Goal: Communication & Community: Answer question/provide support

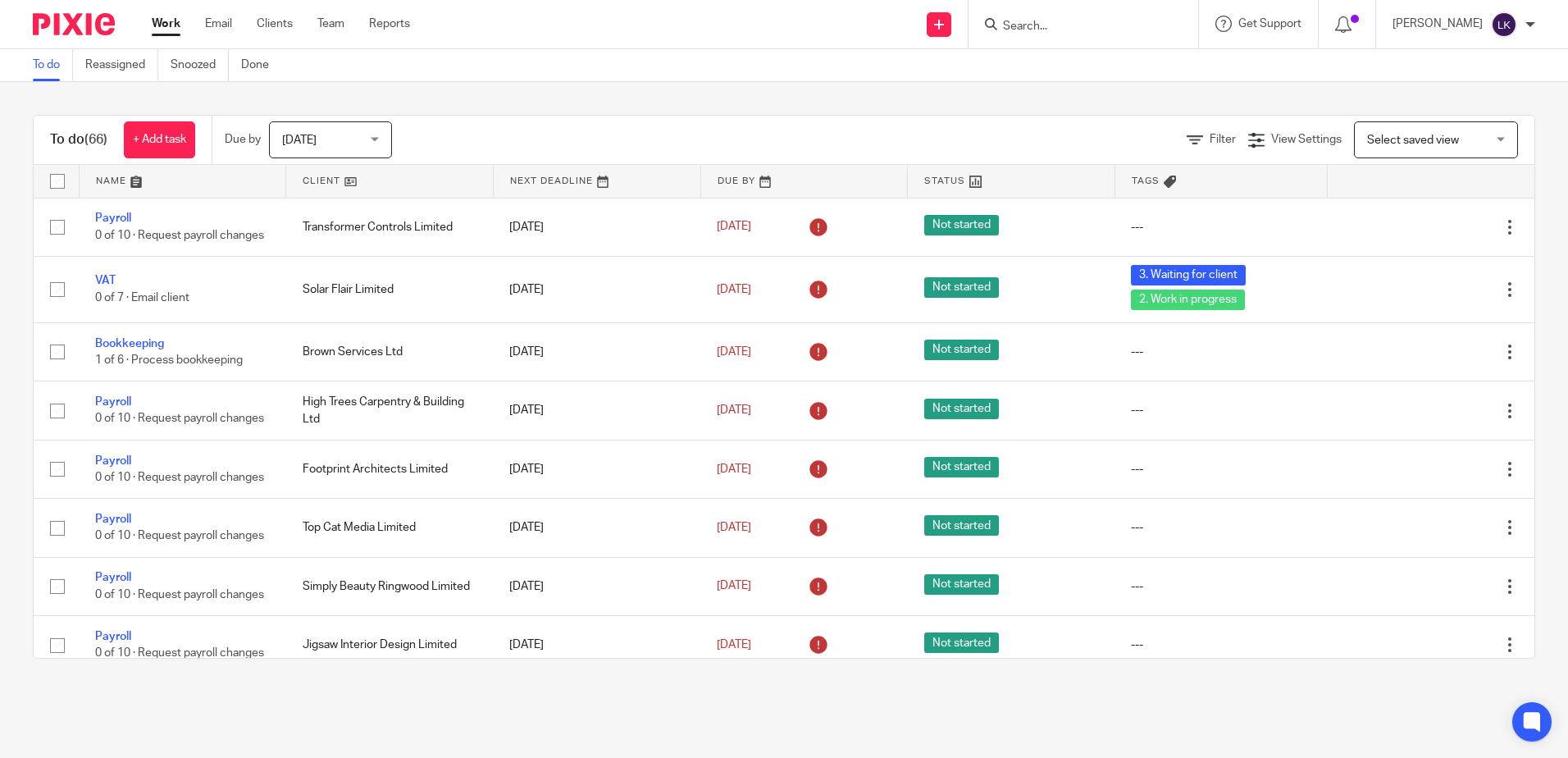
click at [1027, 24] on input "Search" at bounding box center [1075, 27] width 148 height 15
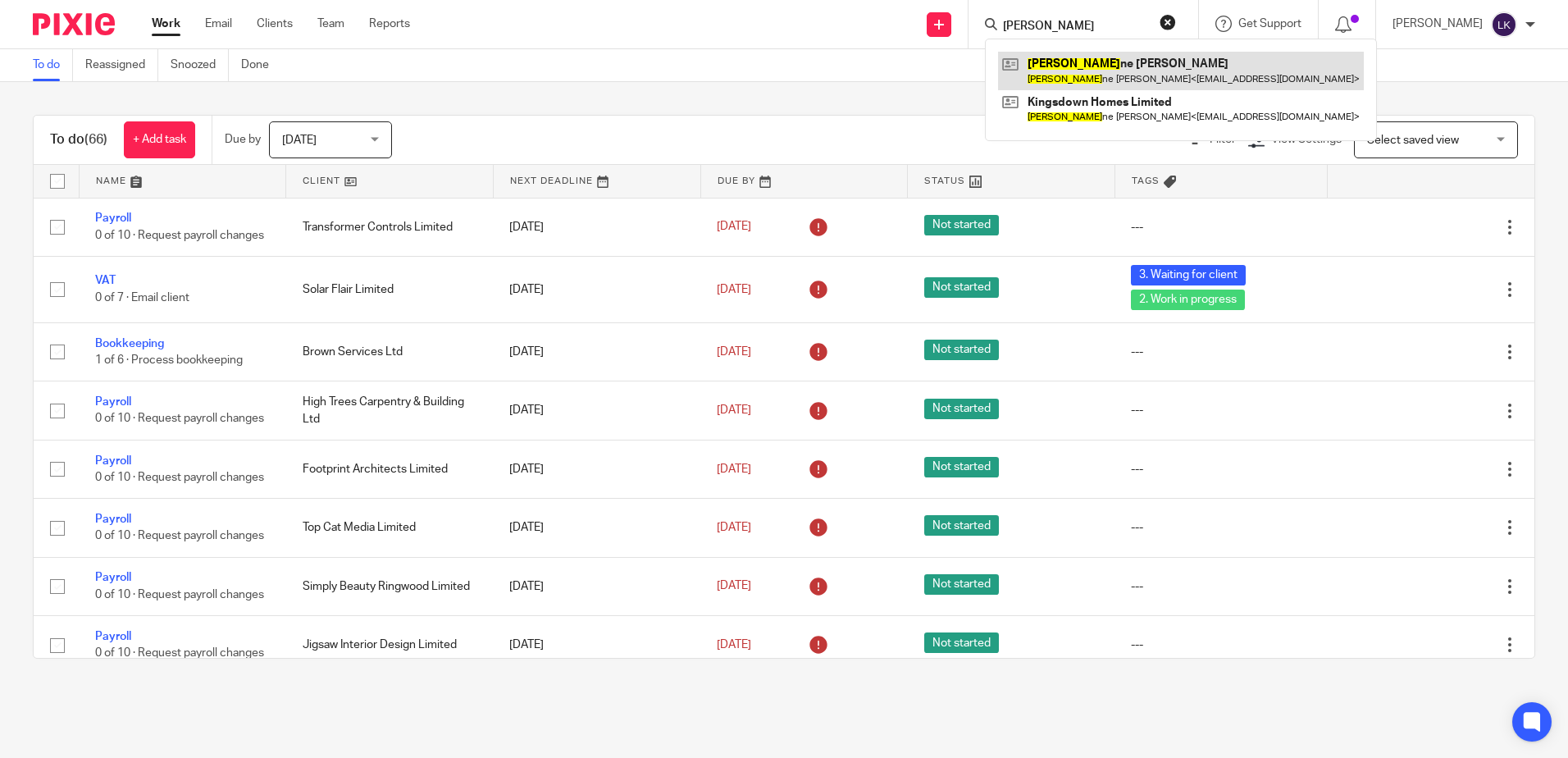
type input "lyn"
click at [1098, 78] on link at bounding box center [1181, 71] width 366 height 38
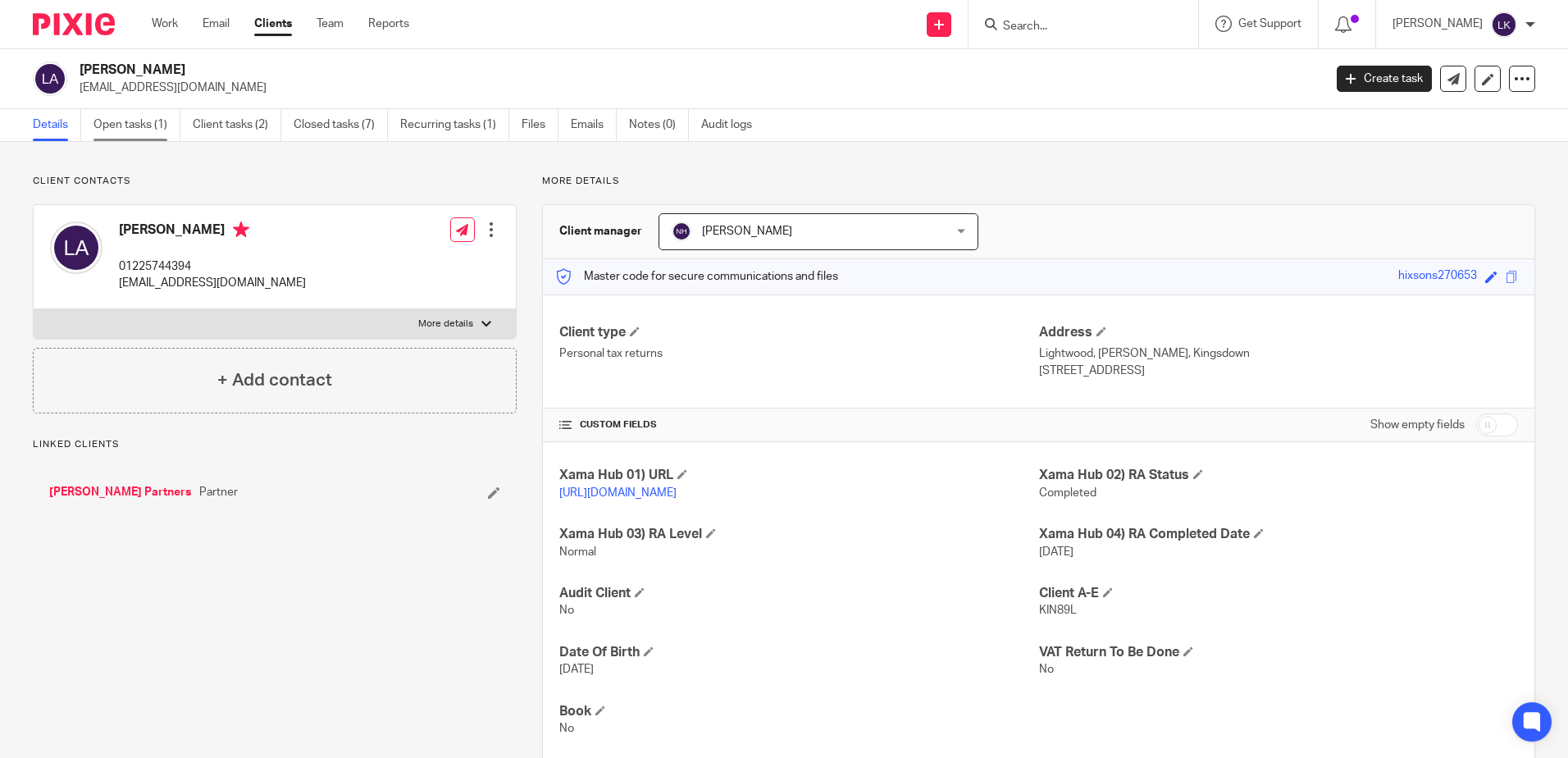
click at [157, 121] on link "Open tasks (1)" at bounding box center [136, 125] width 87 height 32
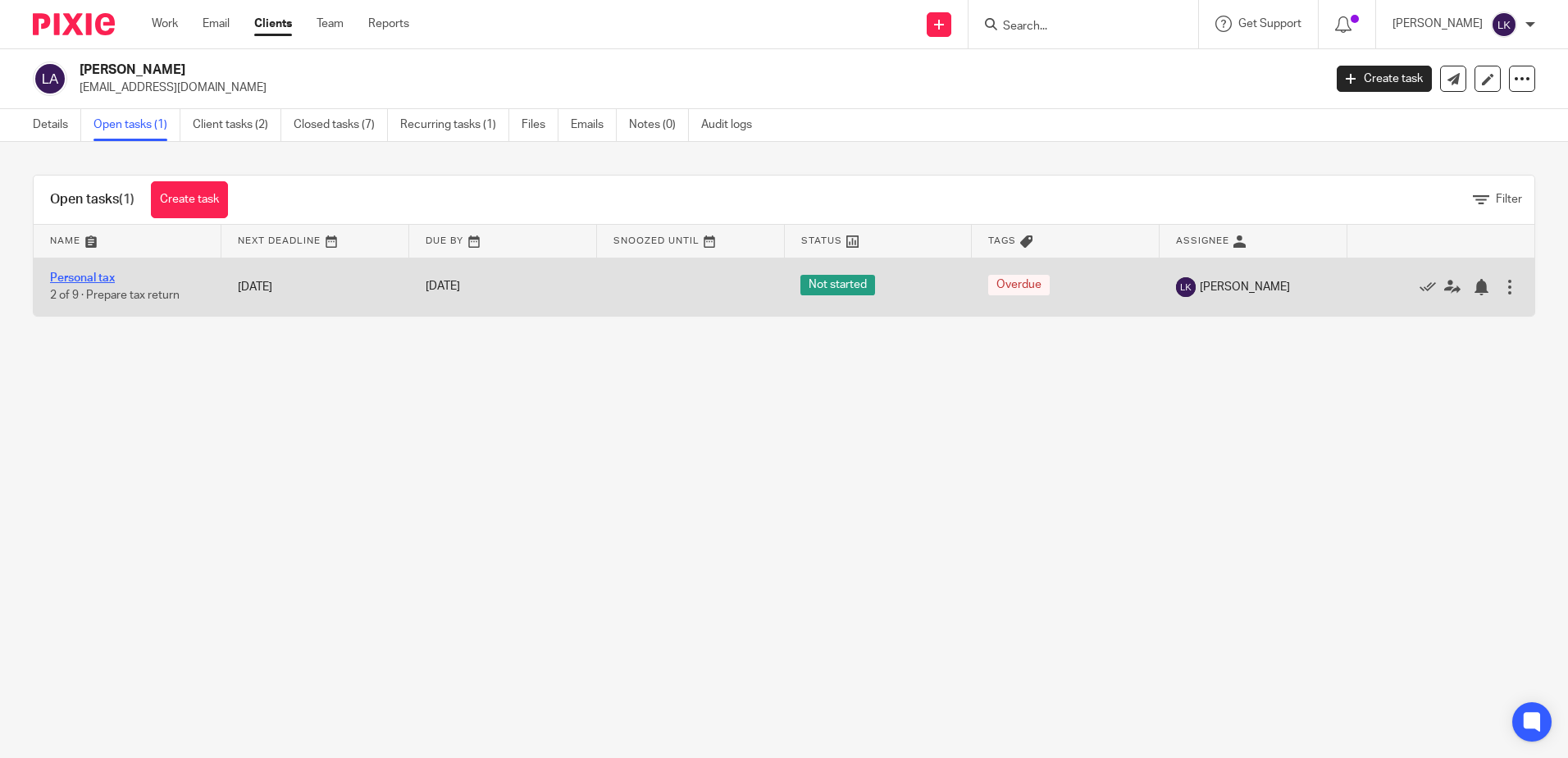
click at [92, 277] on link "Personal tax" at bounding box center [82, 278] width 65 height 12
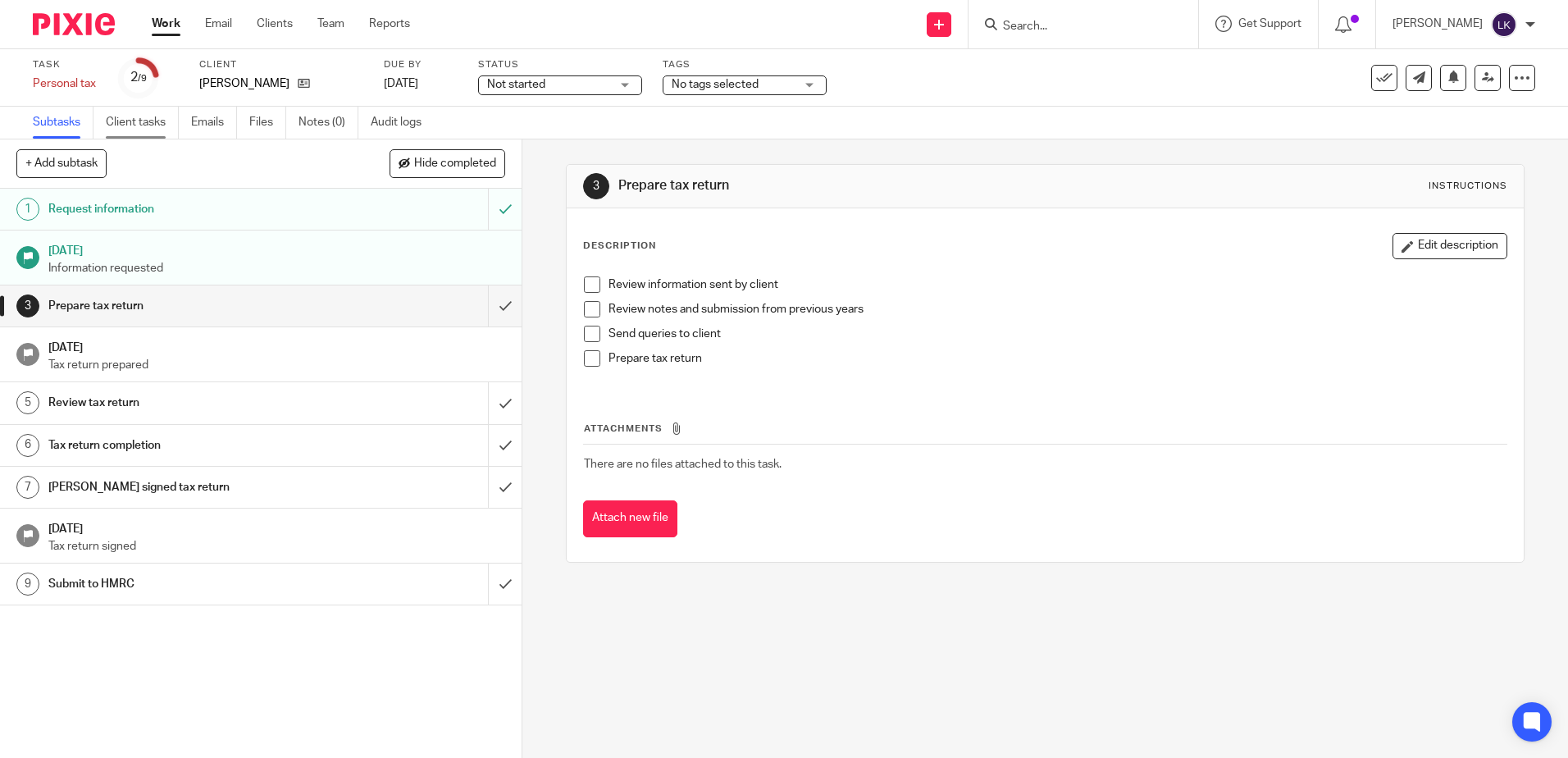
click at [132, 129] on link "Client tasks" at bounding box center [142, 122] width 73 height 32
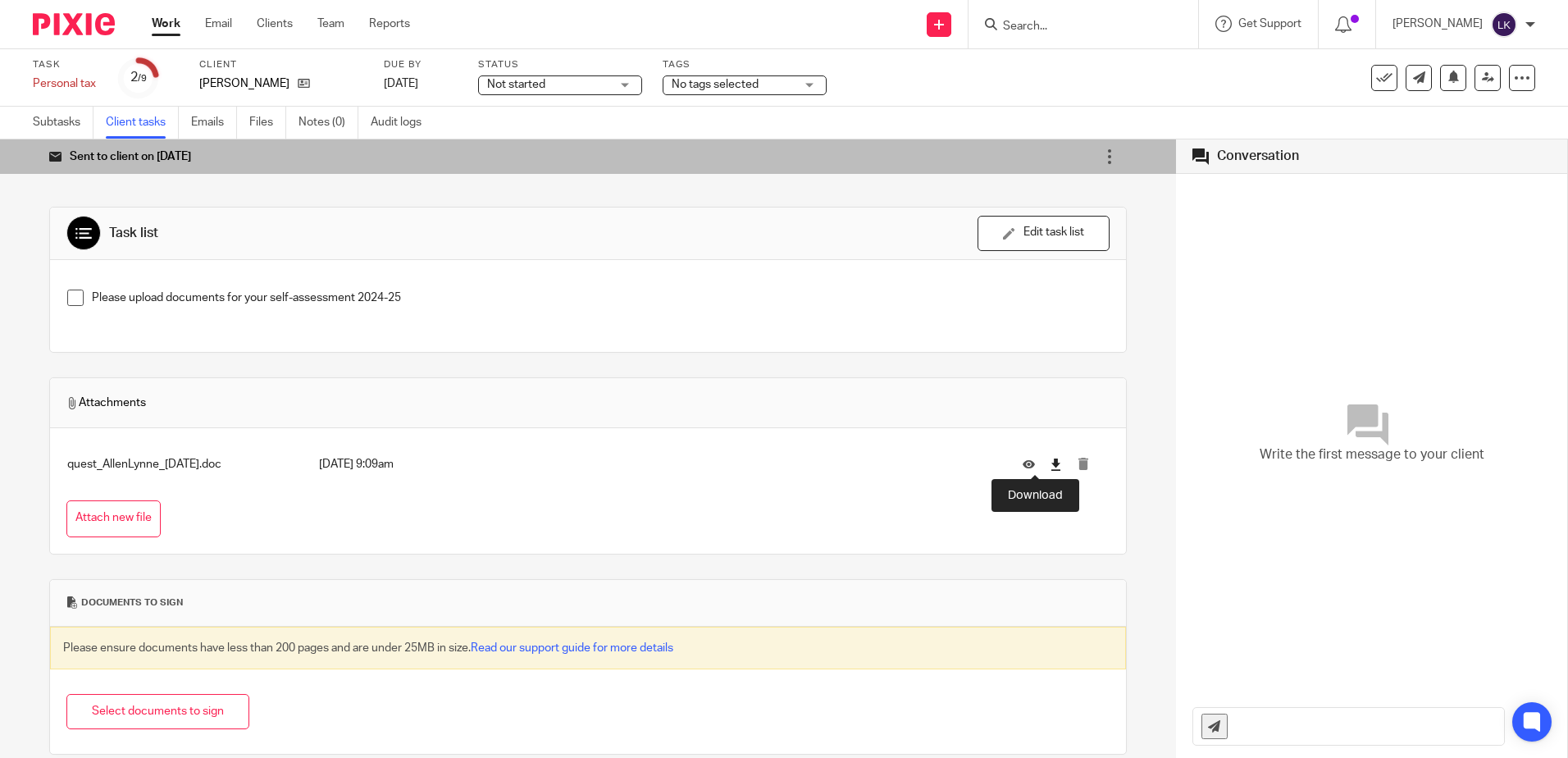
click at [1050, 464] on icon at bounding box center [1056, 464] width 12 height 12
click at [1101, 153] on icon at bounding box center [1110, 157] width 16 height 16
click at [1034, 198] on link "Re-send email" at bounding box center [1045, 202] width 73 height 16
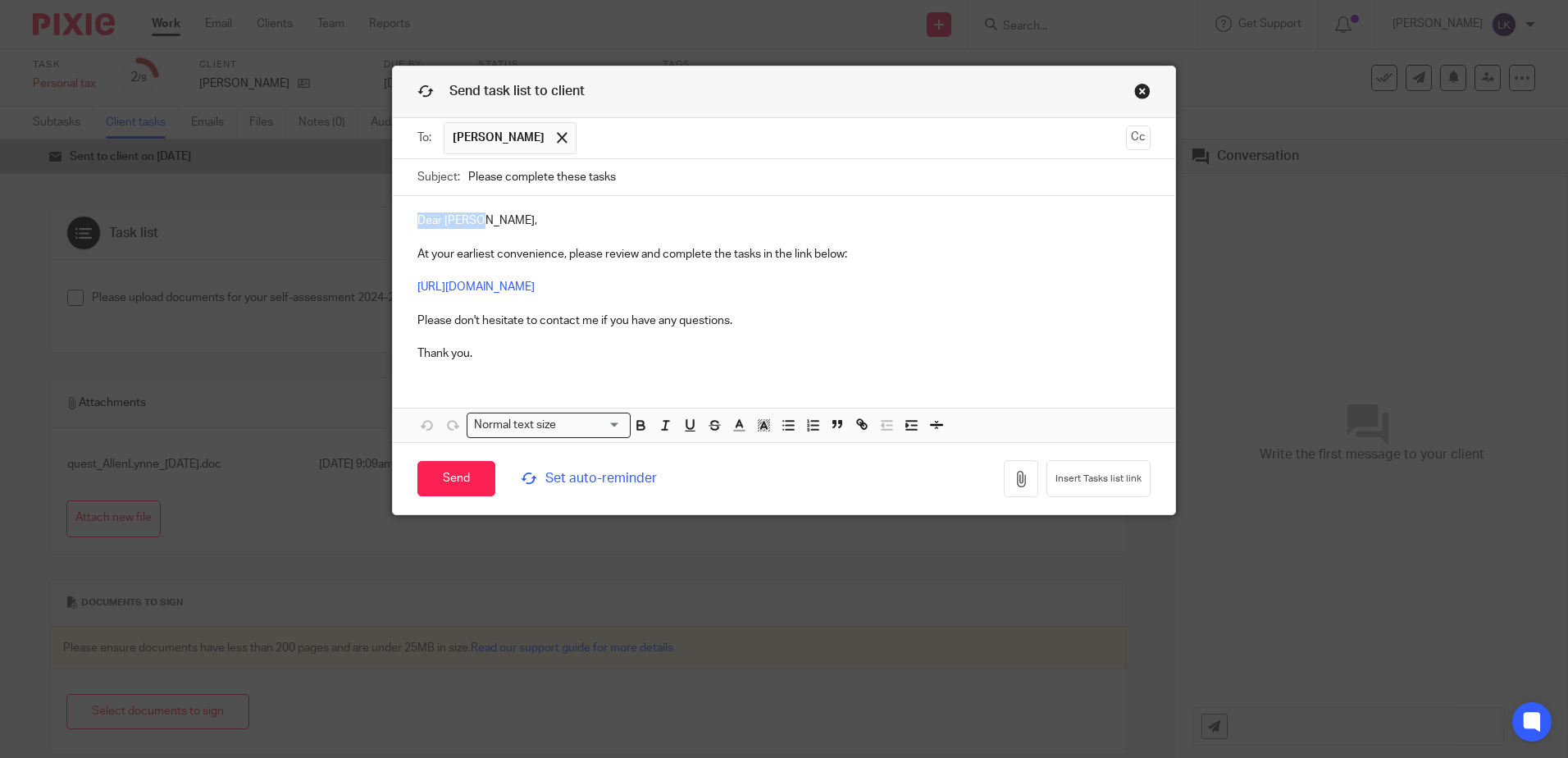
drag, startPoint x: 410, startPoint y: 217, endPoint x: 487, endPoint y: 217, distance: 77.0
click at [487, 217] on div "Dear Lynne, At your earliest convenience, please review and complete the tasks …" at bounding box center [784, 285] width 782 height 178
click at [417, 252] on p "Dear Lynne, At your earliest convenience, please review and complete the tasks …" at bounding box center [784, 287] width 734 height 149
click at [409, 254] on div "Dear Lynne, At your earliest convenience, please review and complete the tasks …" at bounding box center [784, 285] width 782 height 178
drag, startPoint x: 409, startPoint y: 248, endPoint x: 853, endPoint y: 256, distance: 444.1
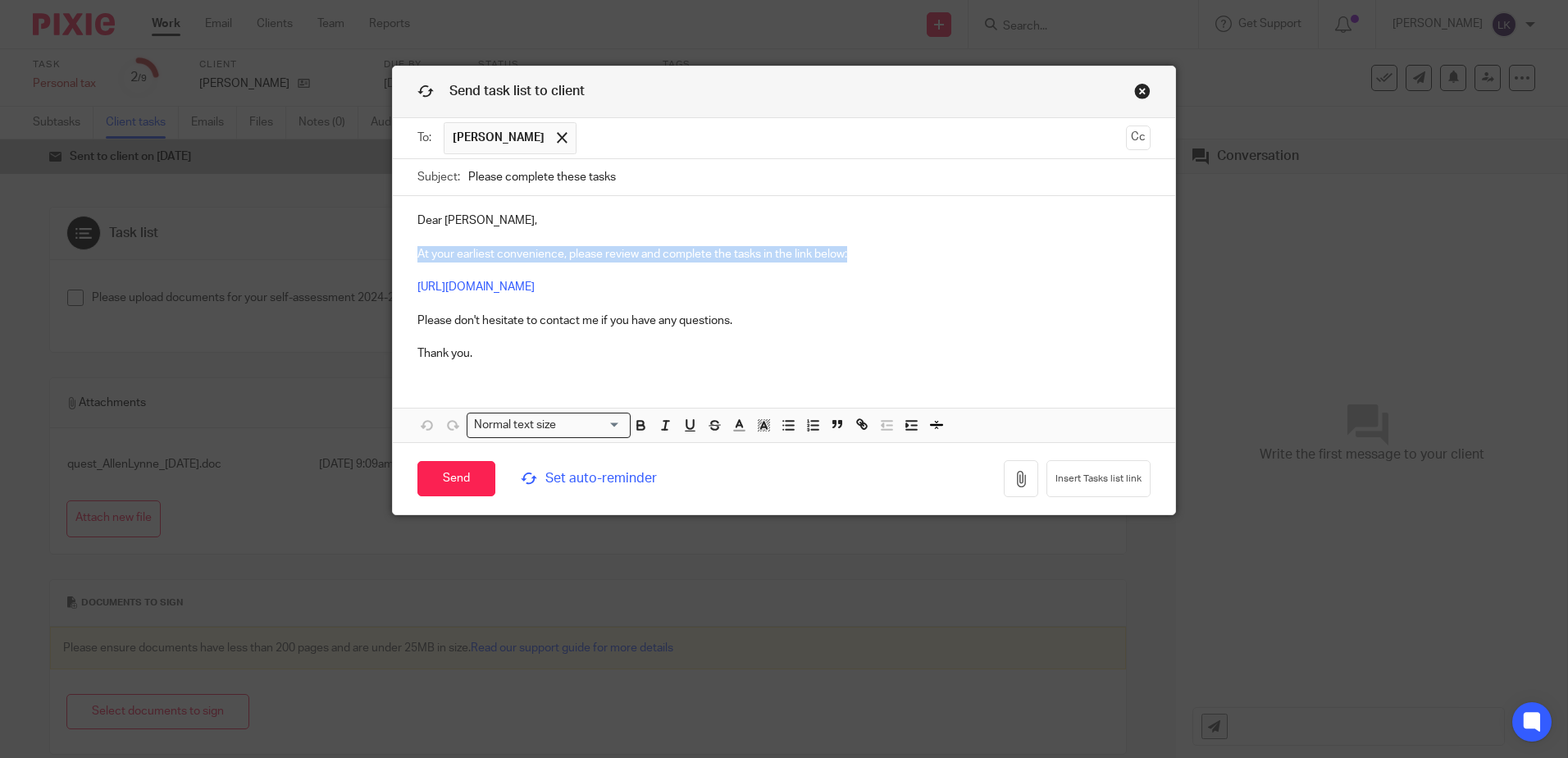
click at [853, 256] on div "Dear Lynne, At your earliest convenience, please review and complete the tasks …" at bounding box center [784, 285] width 782 height 178
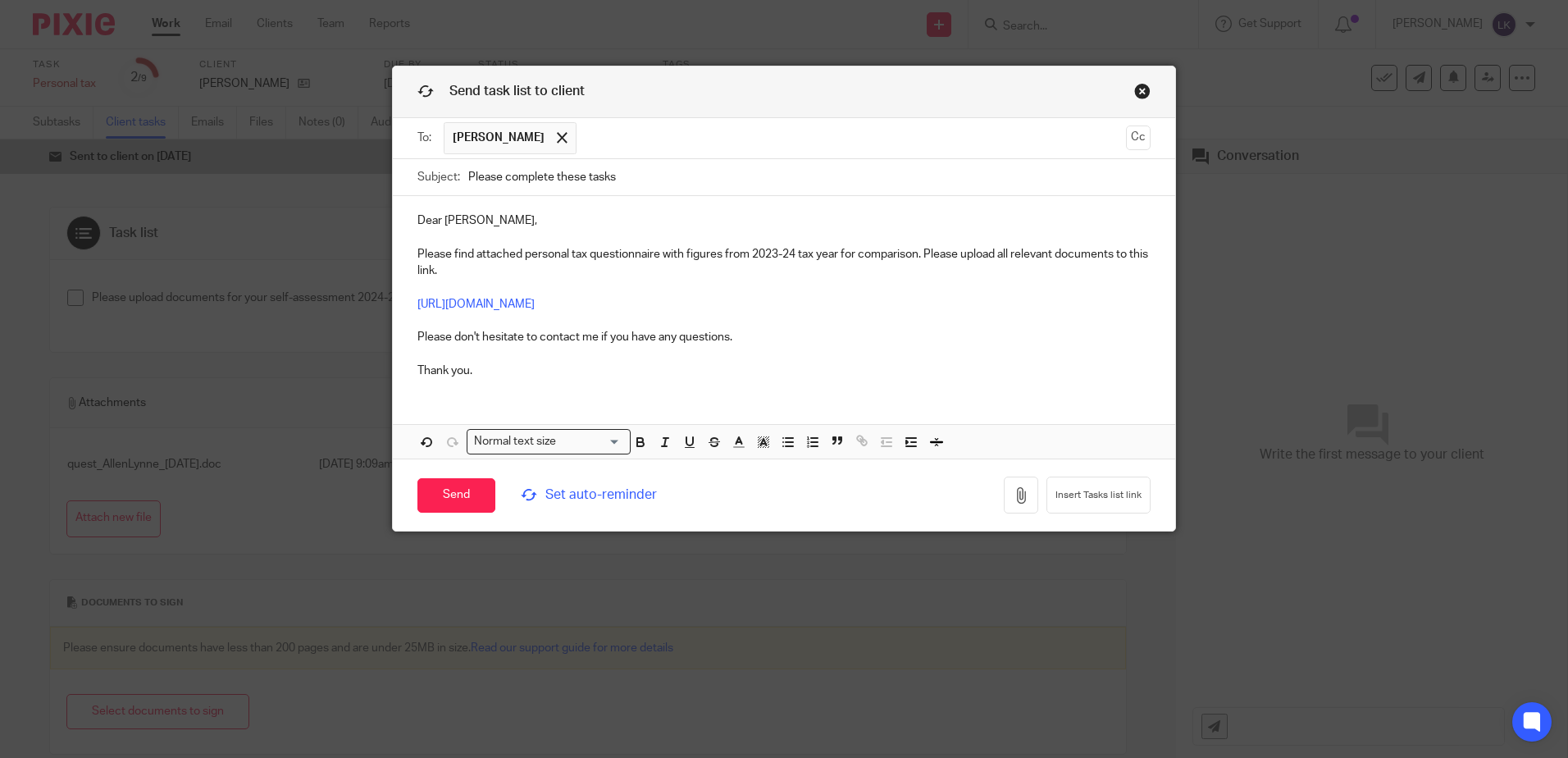
click at [923, 250] on p "Dear Lynne, Please find attached personal tax questionnaire with figures from 2…" at bounding box center [784, 296] width 734 height 167
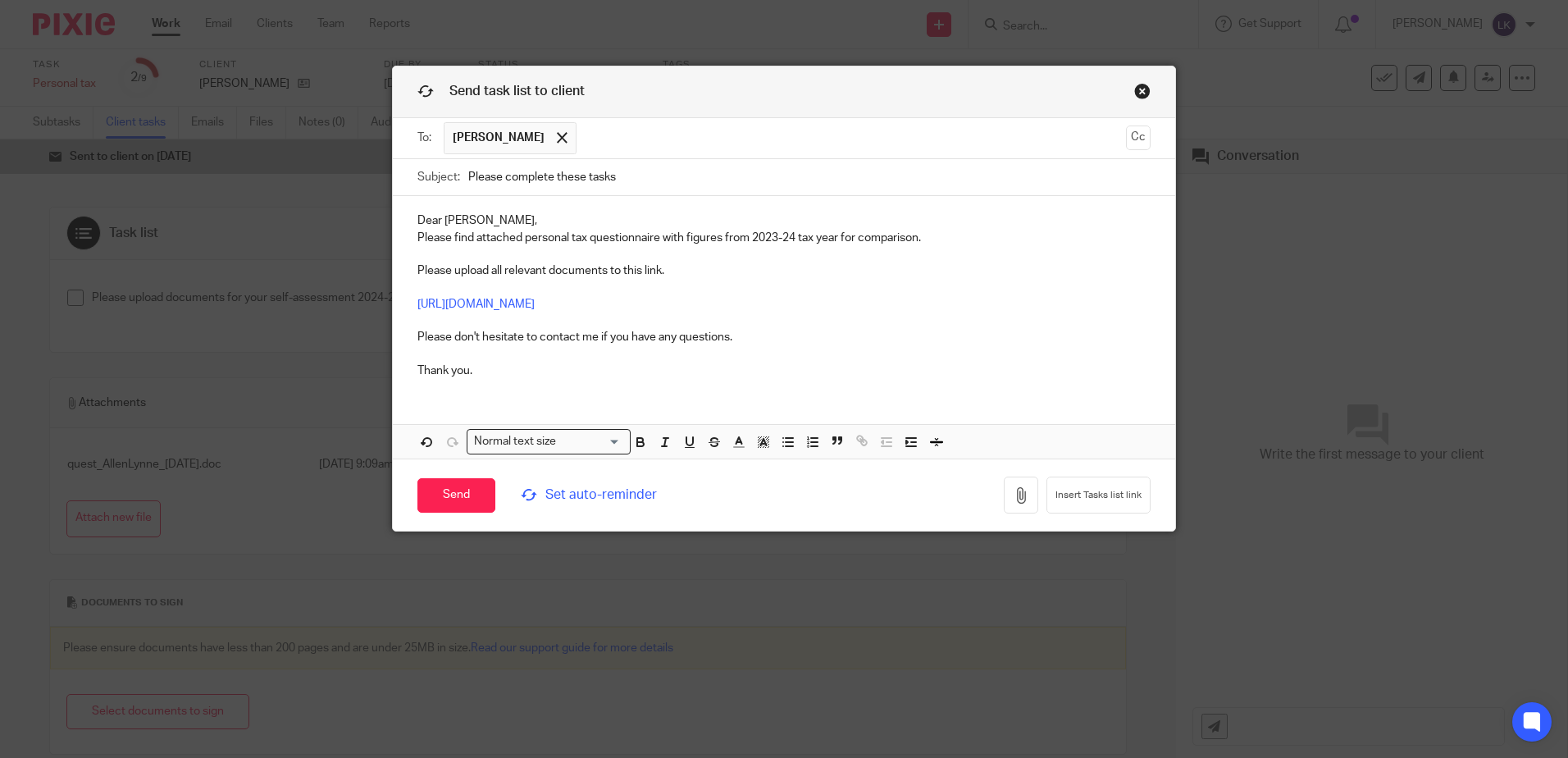
click at [923, 235] on p "Dear Lynne, Please find attached personal tax questionnaire with figures from 2…" at bounding box center [784, 229] width 734 height 34
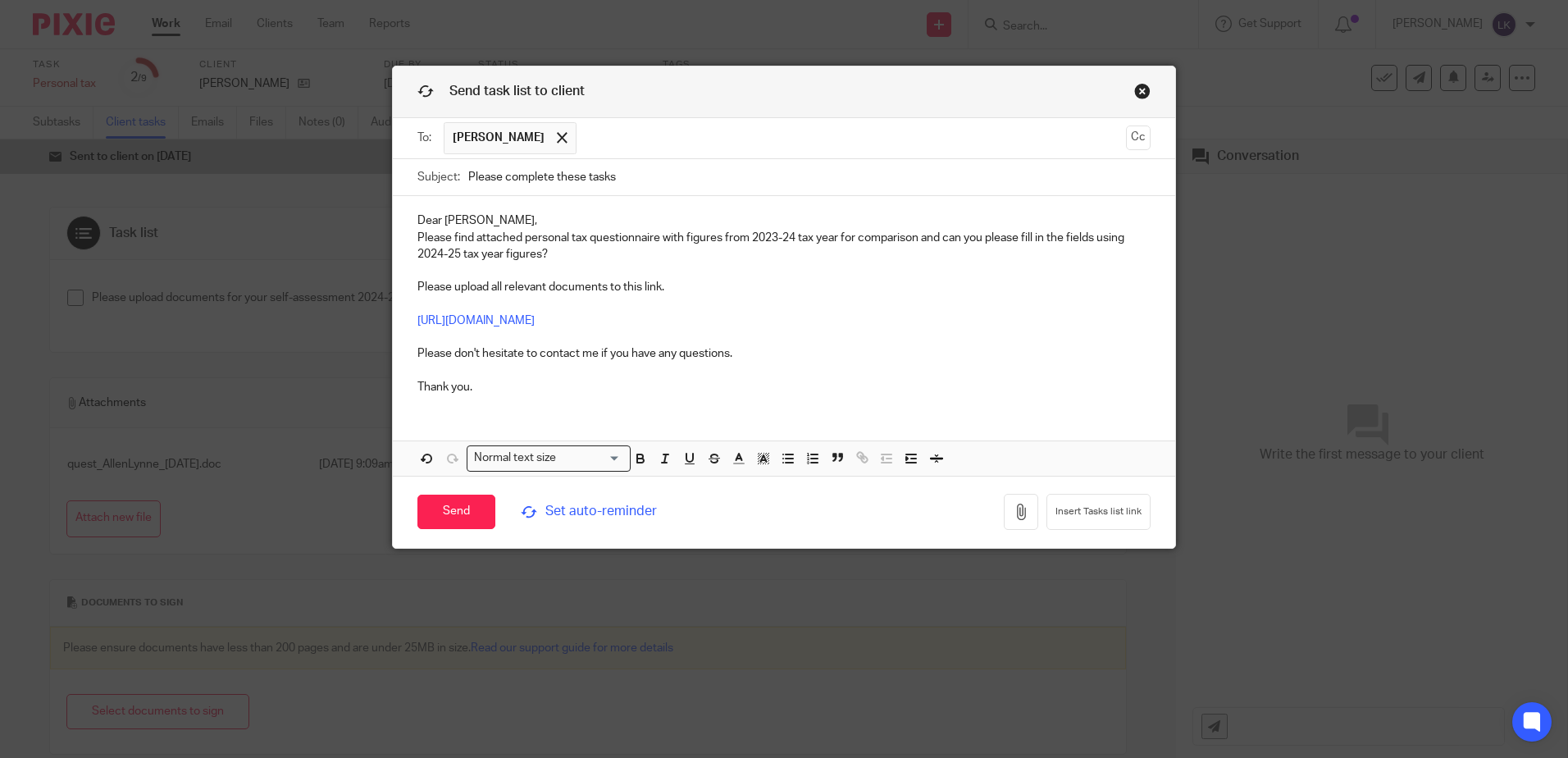
click at [491, 390] on p "Please upload all relevant documents to this link. https://hixsons.usepixie.net…" at bounding box center [784, 337] width 734 height 116
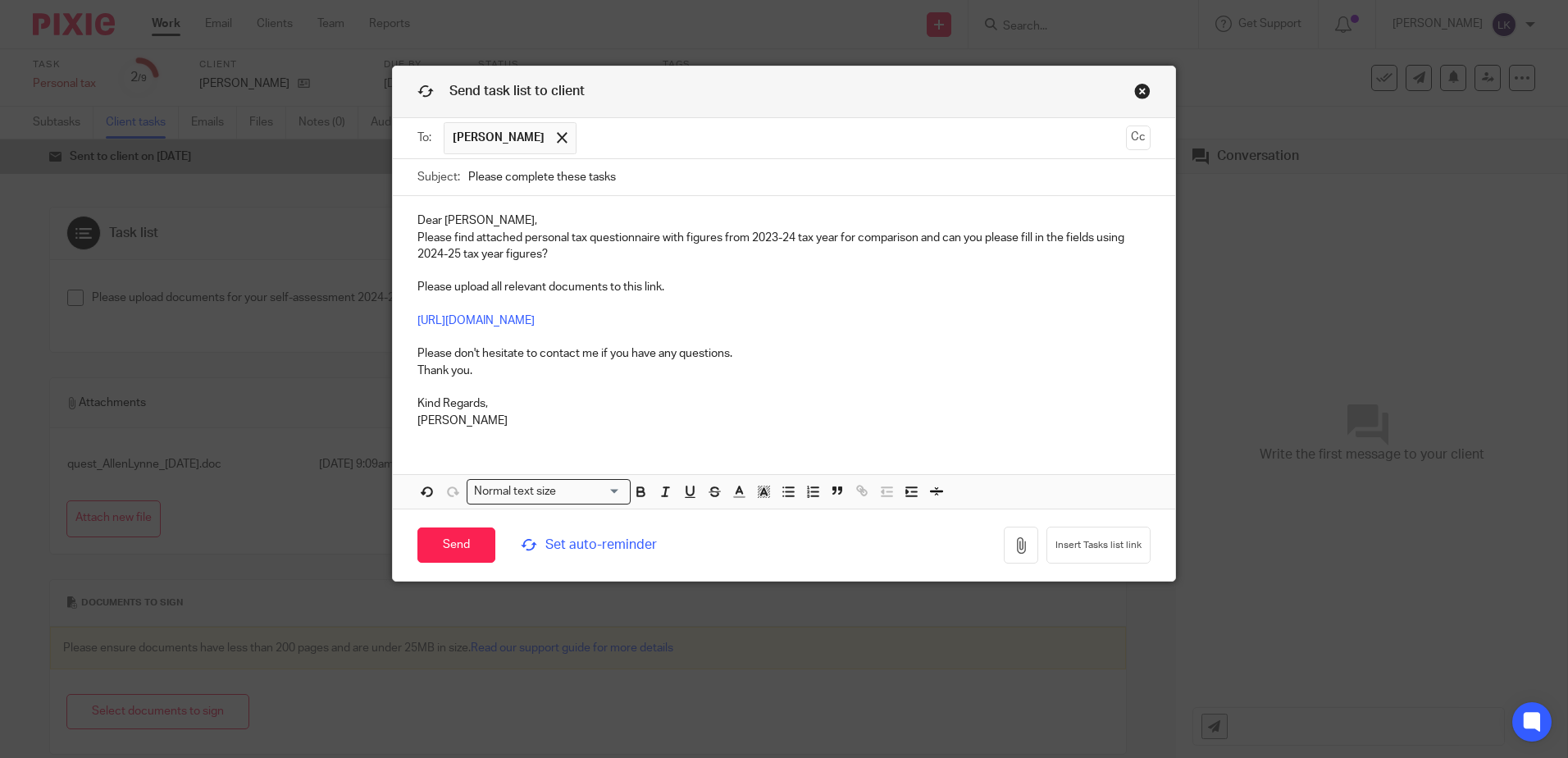
click at [417, 352] on p "Please upload all relevant documents to this link. https://hixsons.usepixie.net…" at bounding box center [784, 328] width 734 height 100
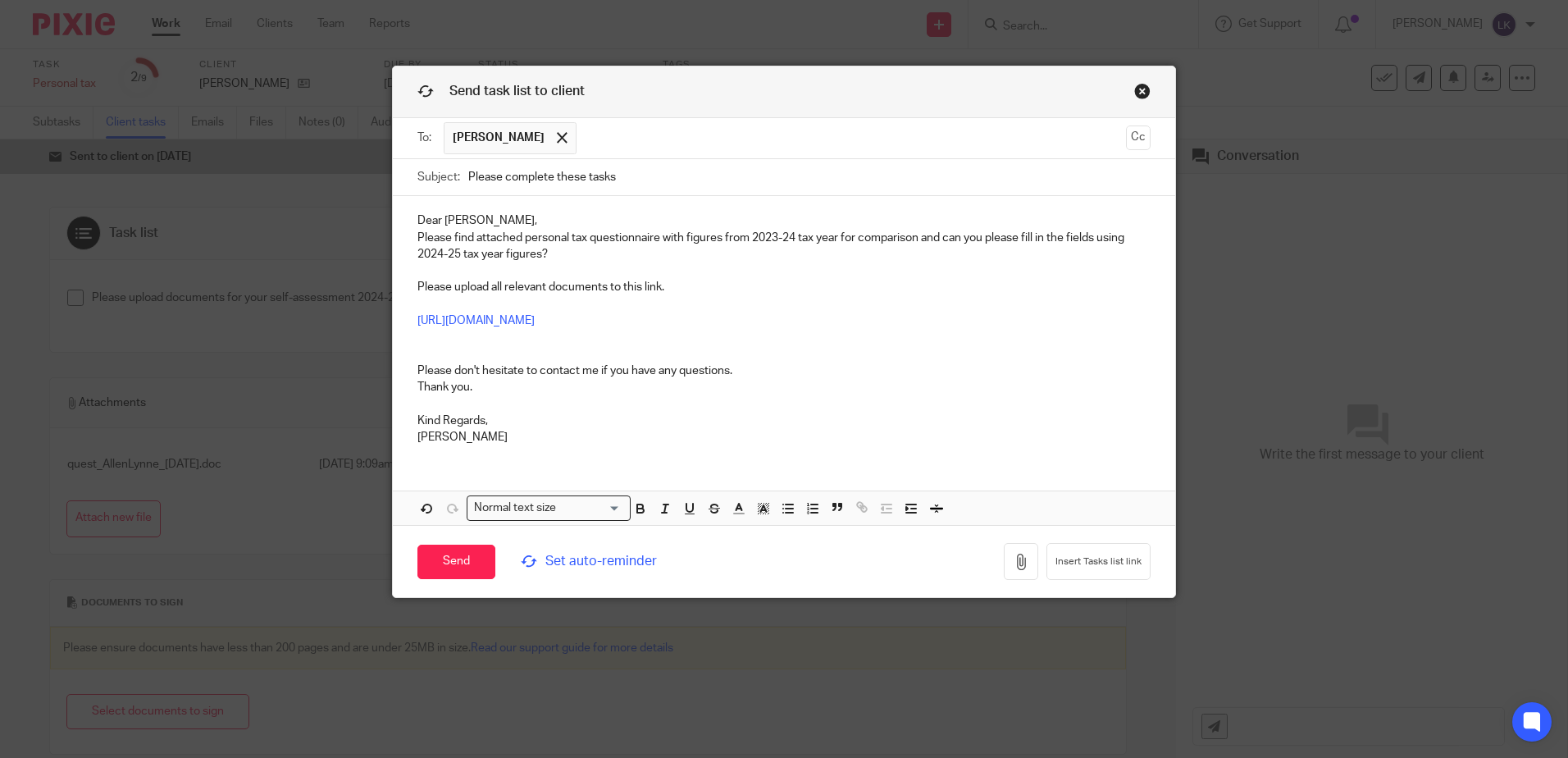
click at [417, 353] on p at bounding box center [784, 354] width 734 height 16
click at [1004, 349] on p "To access link, you will need Pixie password, which is hixsons, follow by your …" at bounding box center [784, 354] width 734 height 16
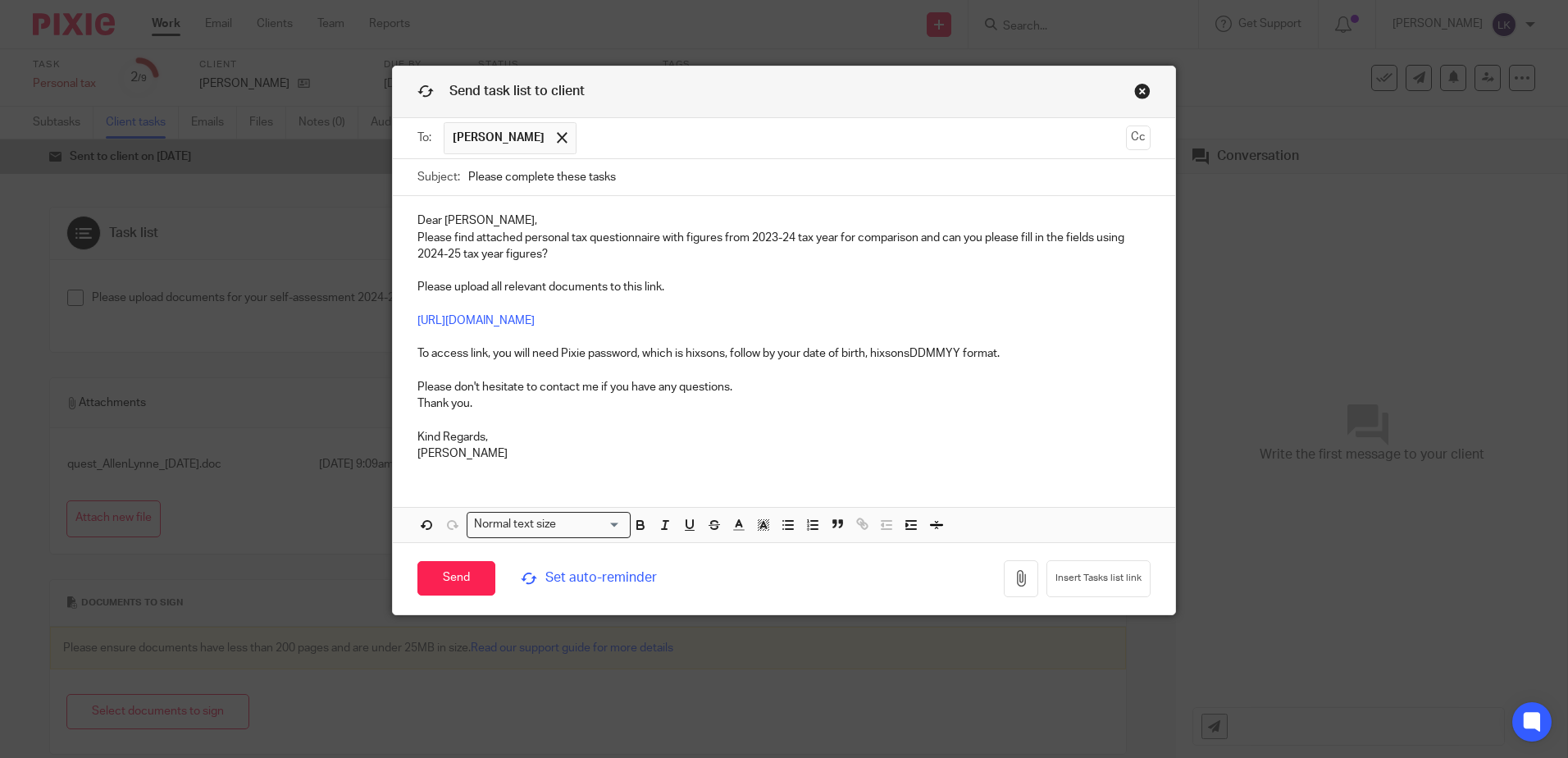
drag, startPoint x: 467, startPoint y: 175, endPoint x: 653, endPoint y: 183, distance: 186.2
click at [653, 183] on input "Please complete these tasks" at bounding box center [810, 177] width 683 height 37
drag, startPoint x: 654, startPoint y: 183, endPoint x: 481, endPoint y: 170, distance: 173.5
click at [481, 167] on input "Persoal tax 2024-25 tax ye4ar" at bounding box center [810, 177] width 683 height 37
click at [484, 178] on input "Persoal tax 2024-25 tax ye4ar" at bounding box center [810, 177] width 683 height 37
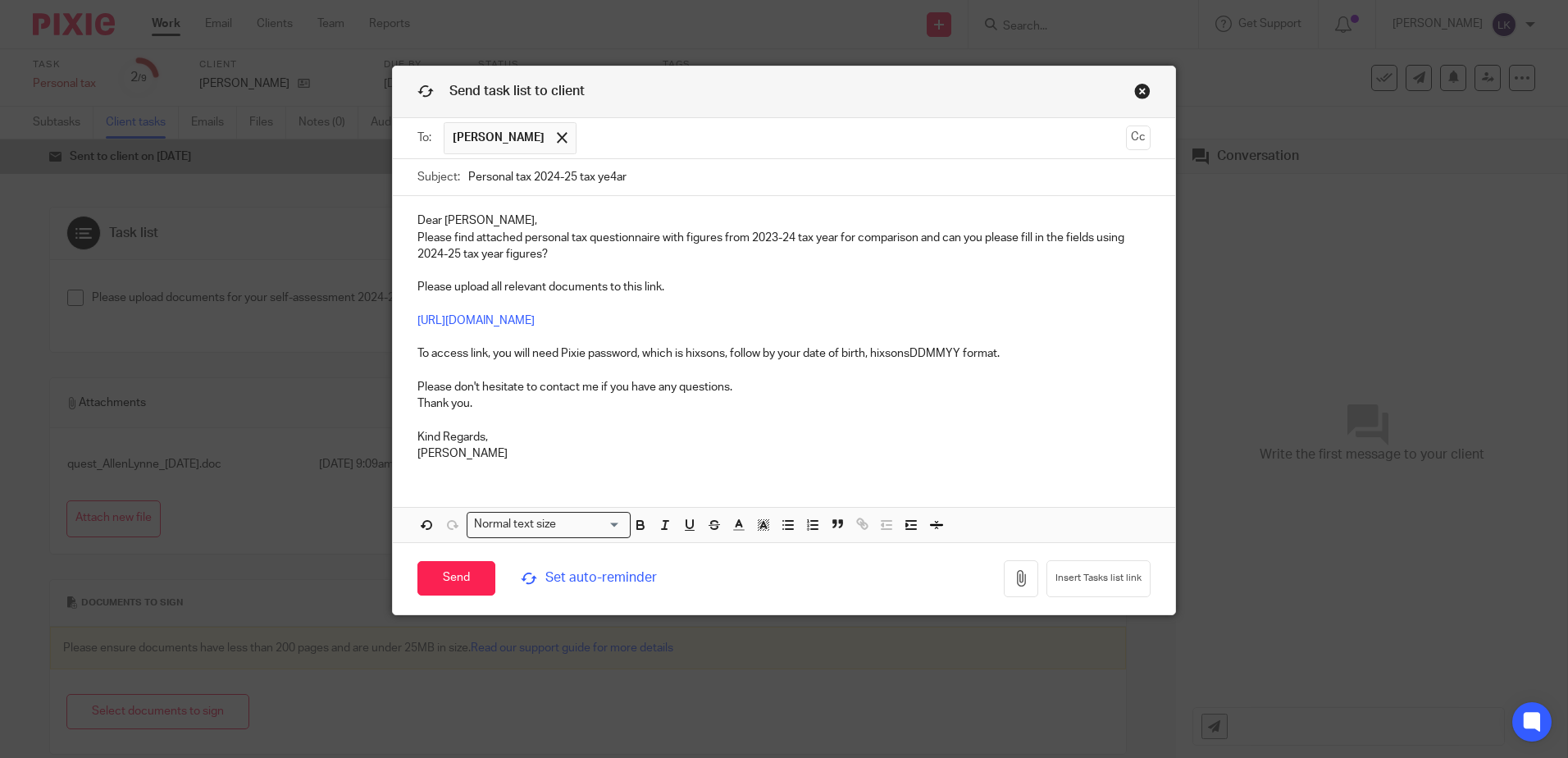
click at [626, 179] on input "Personal tax 2024-25 tax ye4ar" at bounding box center [810, 177] width 683 height 37
type input "Personal tax 2024-25 tax year"
click at [479, 216] on p "Dear Lynne, Please find attached personal tax questionnaire with figures from 2…" at bounding box center [784, 238] width 734 height 50
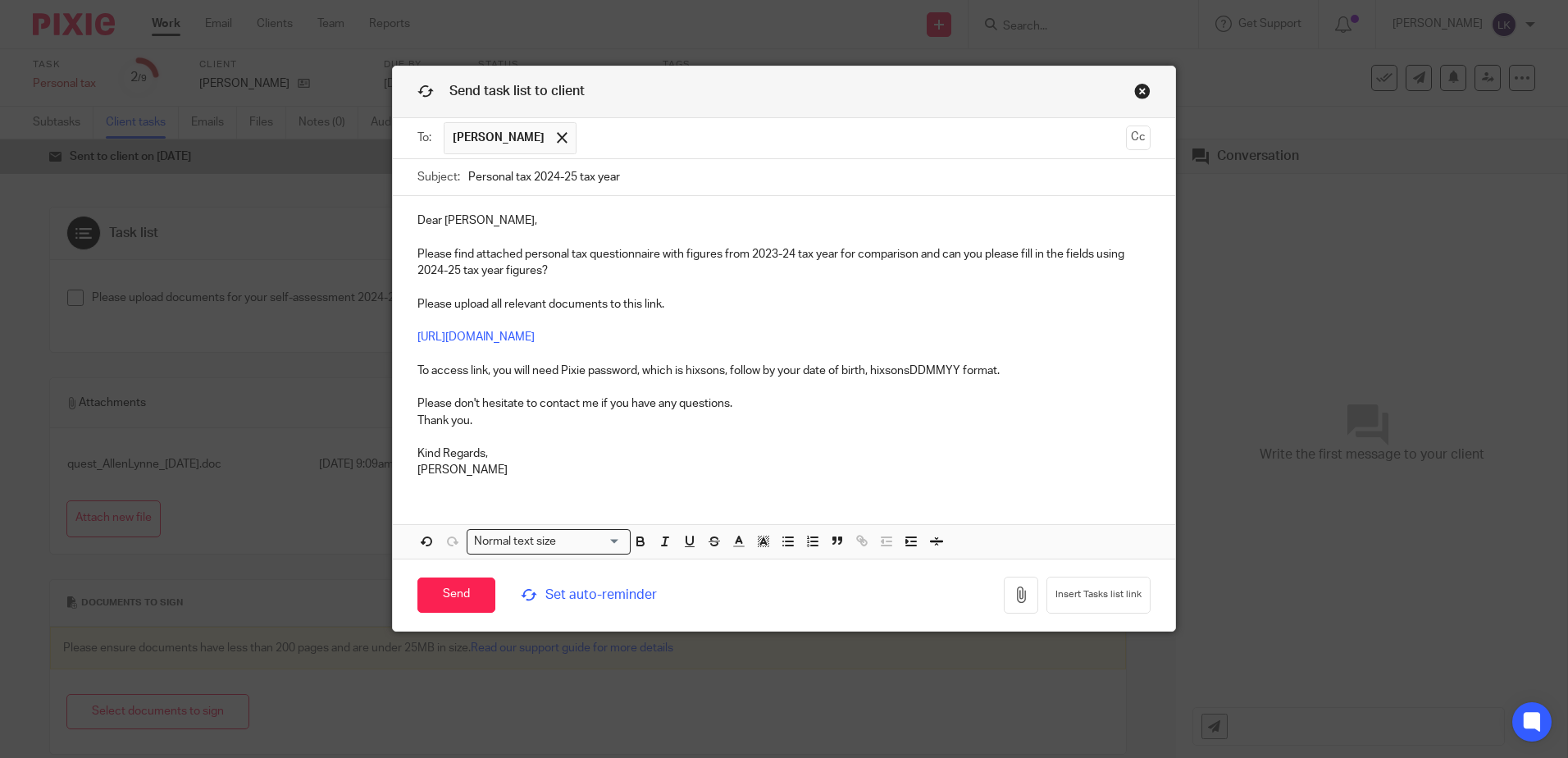
click at [1065, 253] on p "Please find attached personal tax questionnaire with figures from 2023-24 tax y…" at bounding box center [784, 255] width 734 height 50
click at [417, 303] on p "Please upload all relevant documents to this link. https://hixsons.usepixie.net…" at bounding box center [784, 329] width 734 height 67
click at [445, 598] on input "Send" at bounding box center [456, 595] width 78 height 35
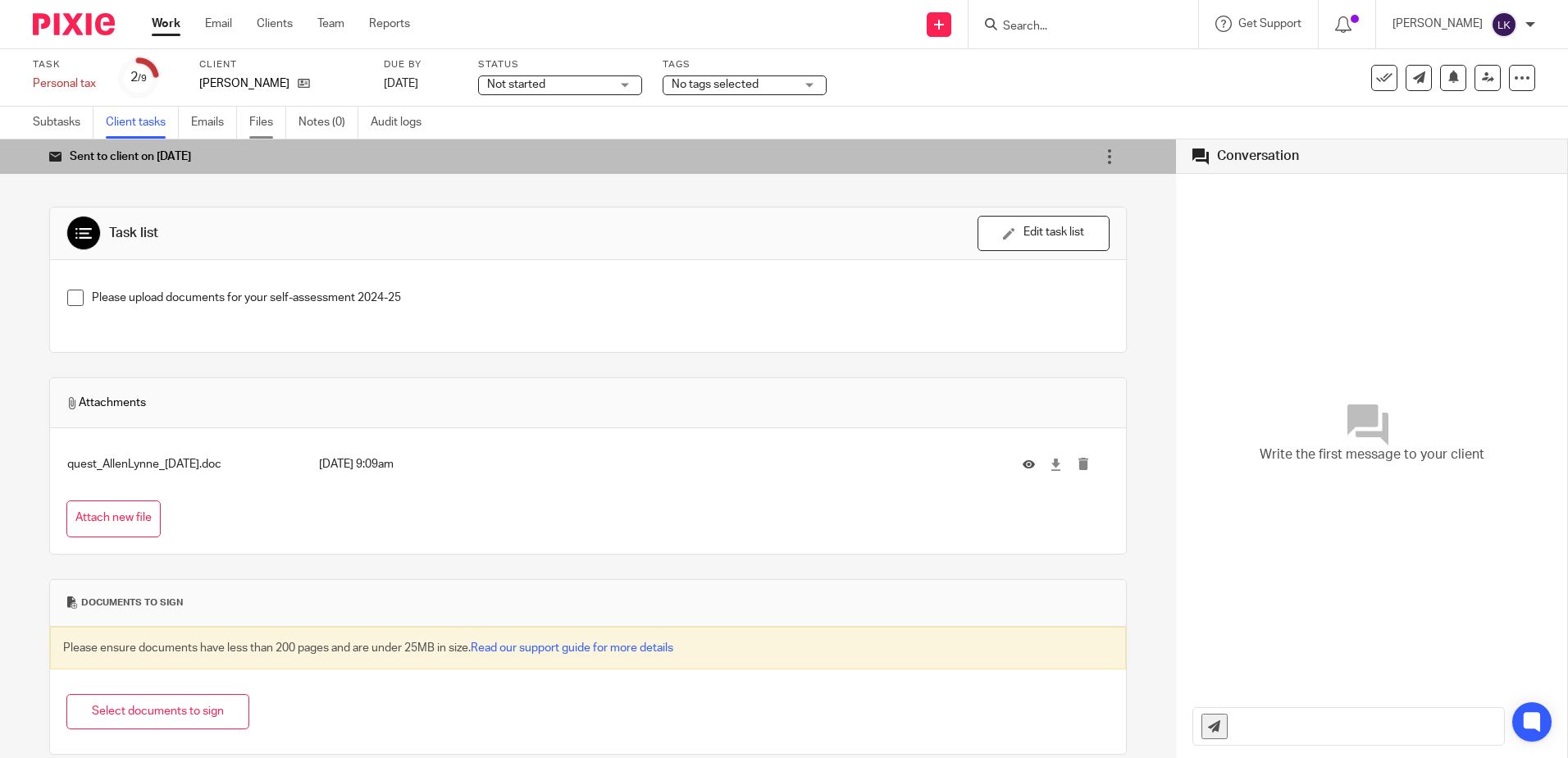
click at [259, 115] on link "Files" at bounding box center [267, 122] width 37 height 32
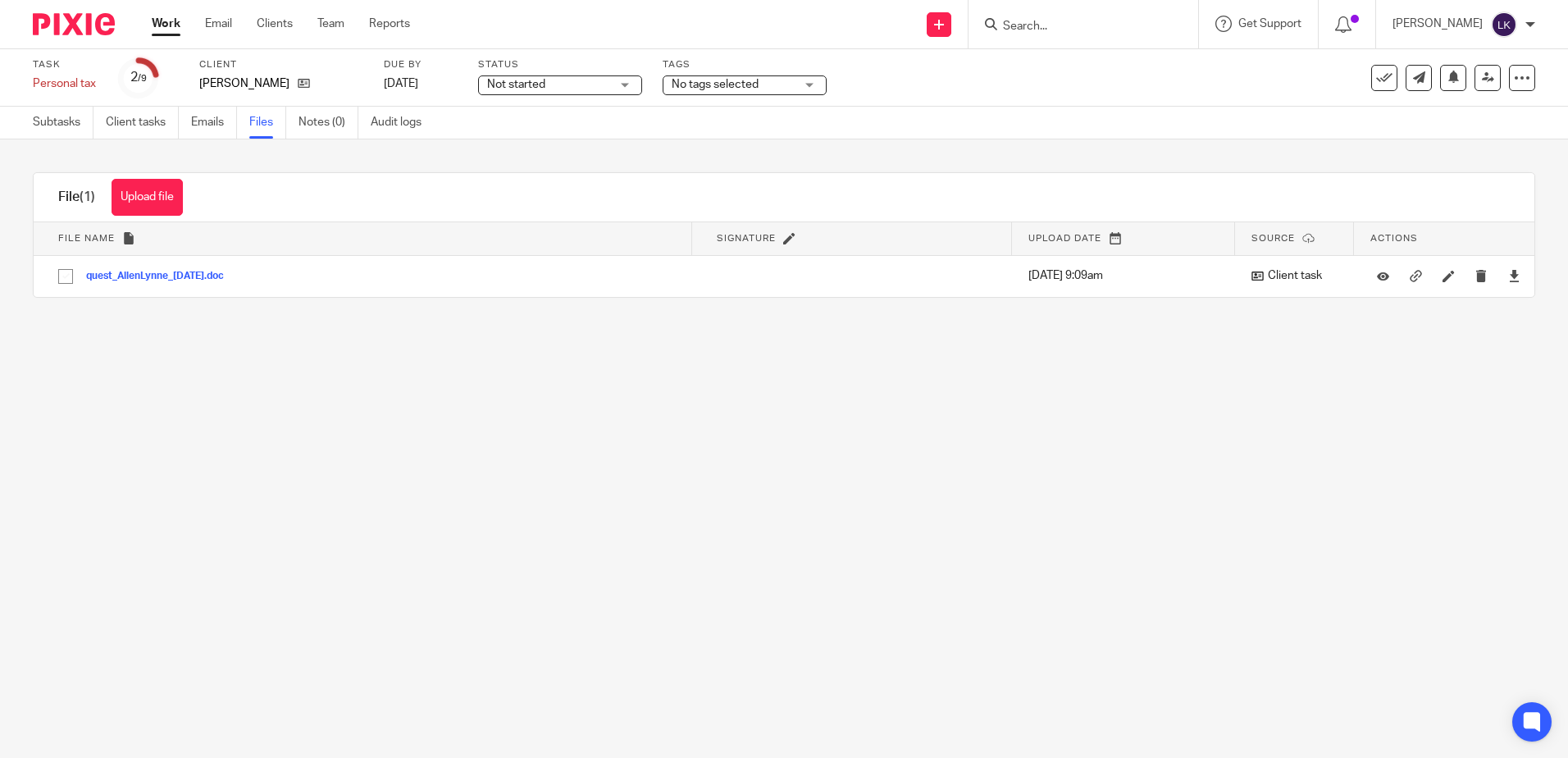
click at [1036, 29] on input "Search" at bounding box center [1075, 27] width 148 height 15
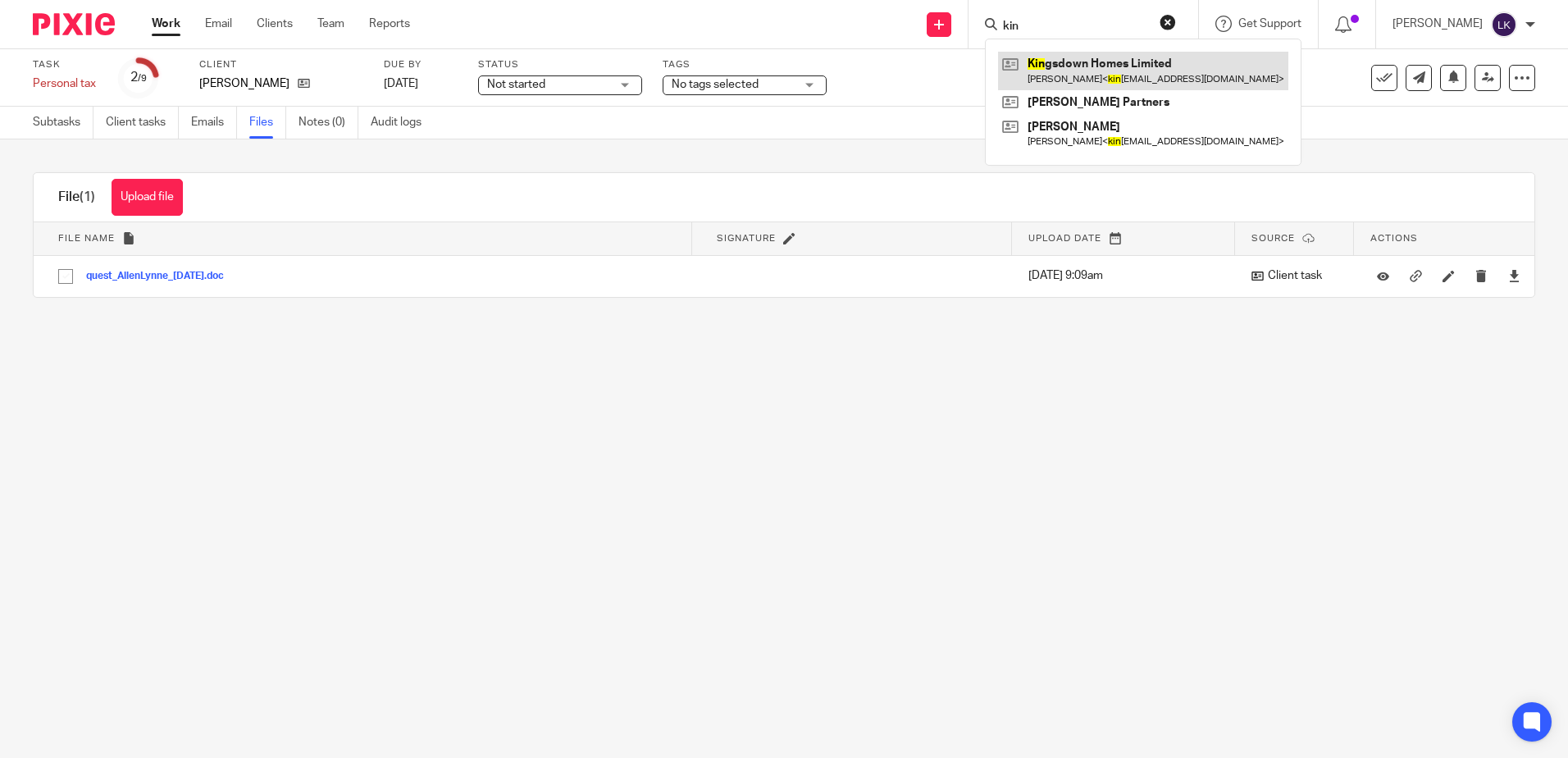
type input "kin"
click at [1082, 59] on link at bounding box center [1143, 71] width 290 height 38
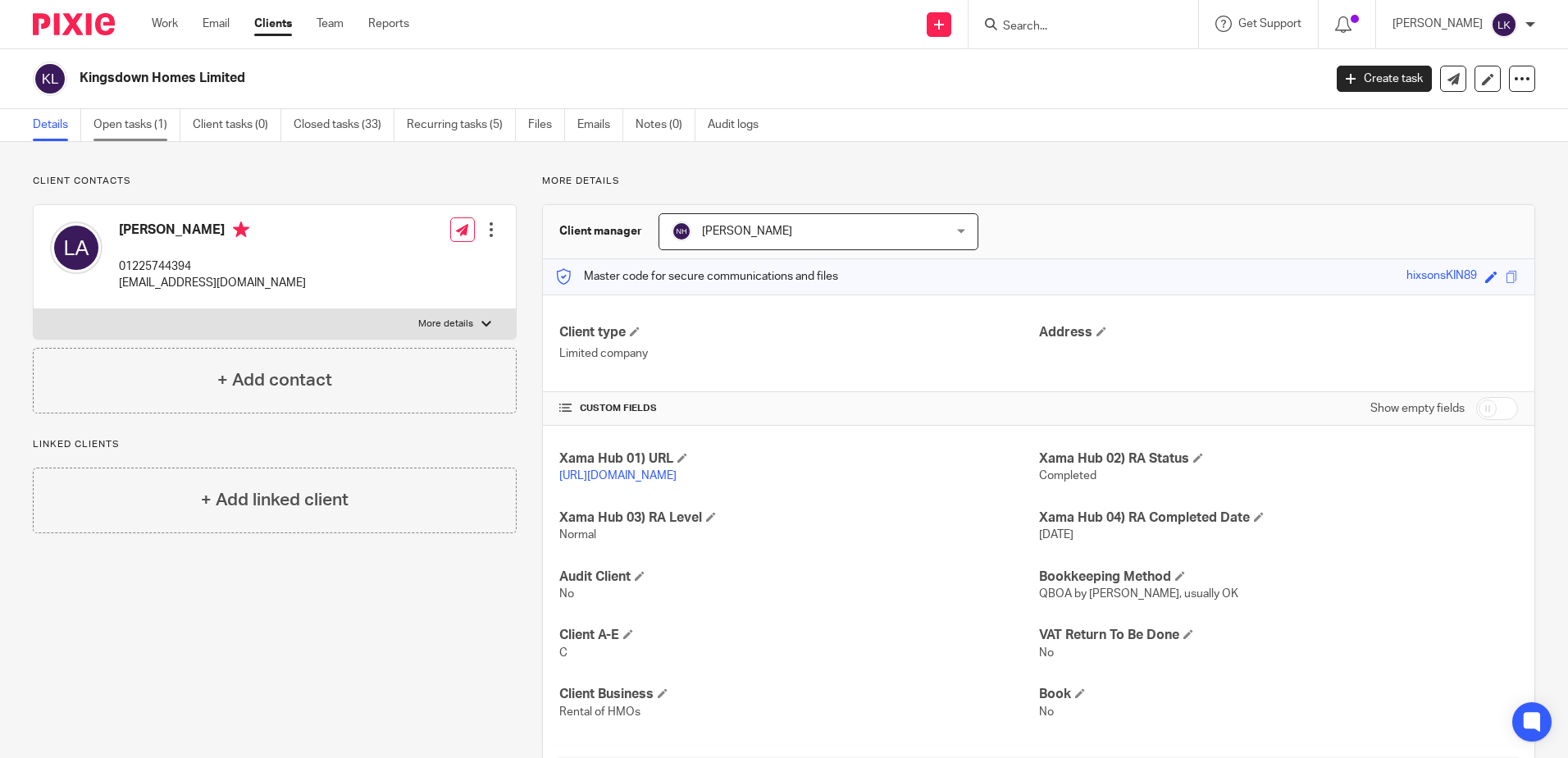
click at [152, 124] on link "Open tasks (1)" at bounding box center [136, 125] width 87 height 32
